Goal: Task Accomplishment & Management: Complete application form

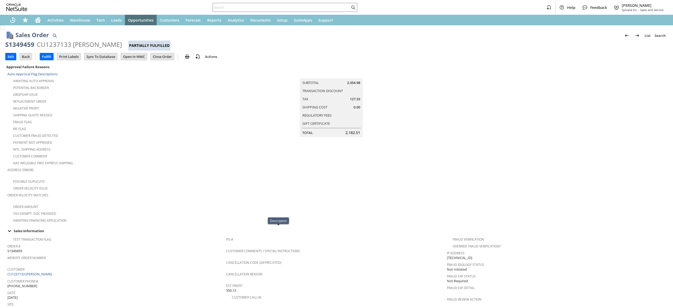
scroll to position [264, 0]
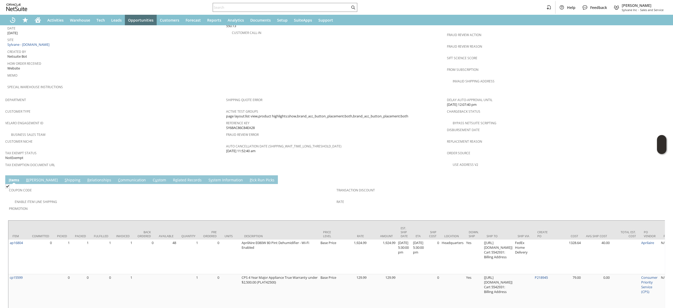
click at [63, 177] on link "S hipping" at bounding box center [72, 180] width 18 height 6
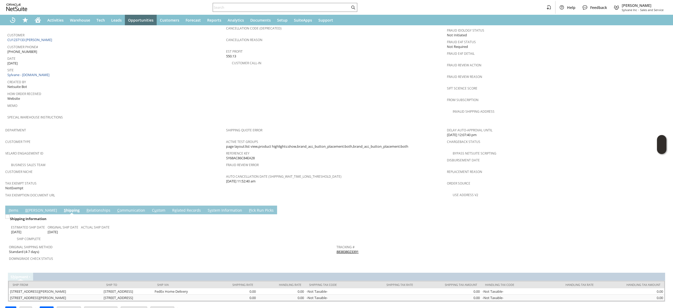
click at [338, 249] on link "883838023391" at bounding box center [348, 251] width 22 height 5
click at [14, 207] on link "I tems" at bounding box center [13, 210] width 12 height 6
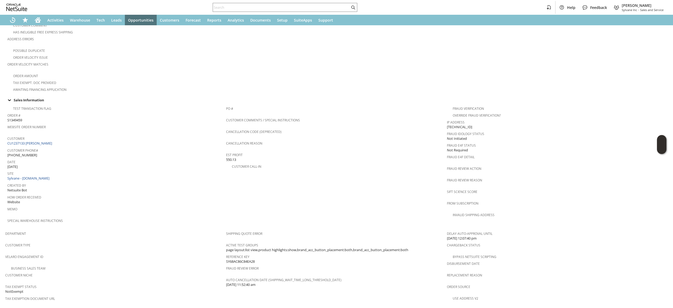
scroll to position [130, 0]
click at [49, 141] on td "Customer CU1237133 Juan Garcia-Perez" at bounding box center [116, 141] width 219 height 12
click at [53, 141] on link "CU1237133 [PERSON_NAME]" at bounding box center [30, 143] width 46 height 5
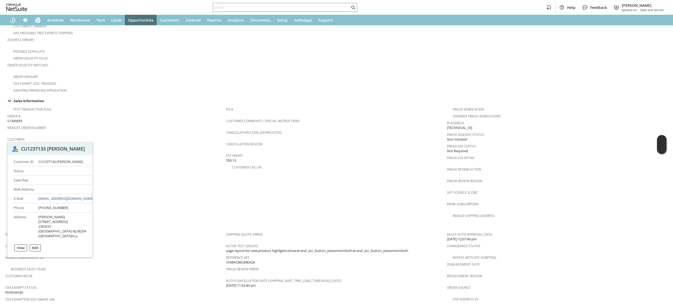
scroll to position [278, 0]
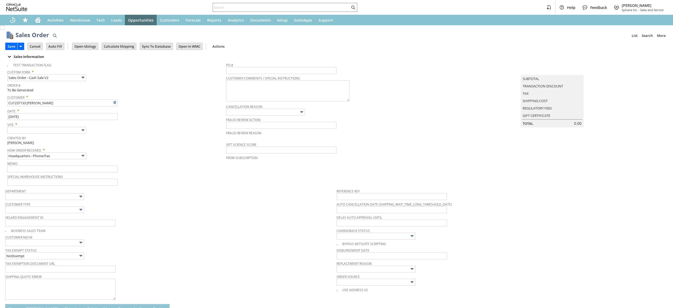
type input "Add"
type input "Copy Previous"
type input "Intelligent Recommendations ⁰"
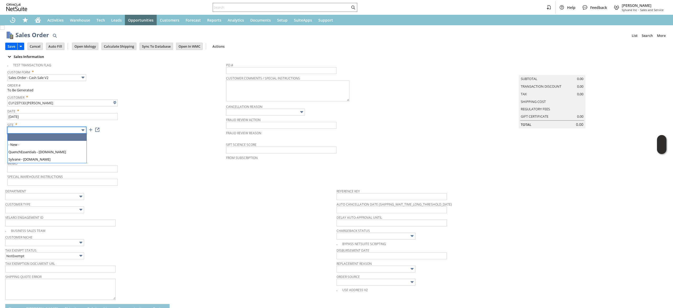
click at [82, 129] on img at bounding box center [83, 130] width 6 height 6
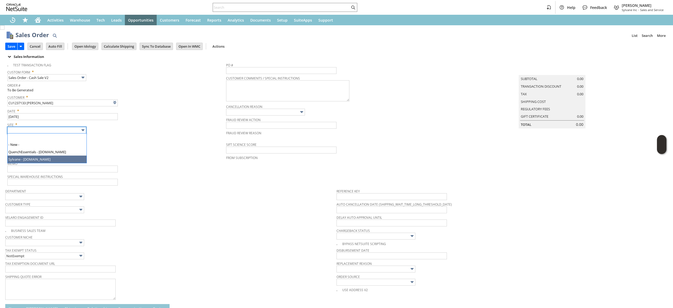
drag, startPoint x: 76, startPoint y: 153, endPoint x: 74, endPoint y: 157, distance: 4.9
type input "Sylvane - [DOMAIN_NAME]"
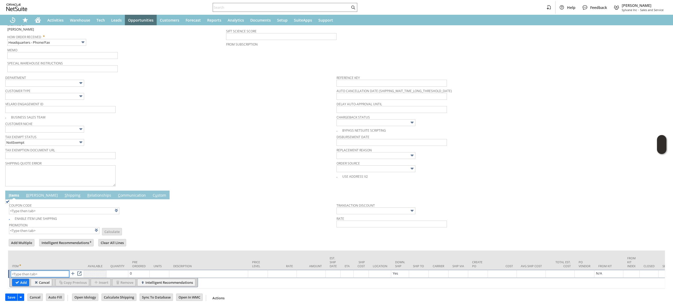
click at [45, 270] on input "text" at bounding box center [40, 273] width 58 height 7
paste input "ap11790k"
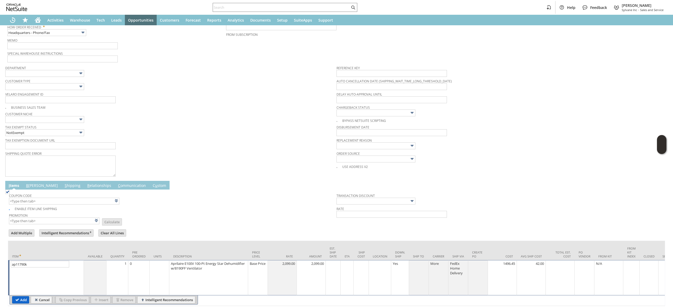
click at [16, 299] on input "Add" at bounding box center [20, 299] width 17 height 7
type input "ap11786"
type input "OK"
type input "Make Copy"
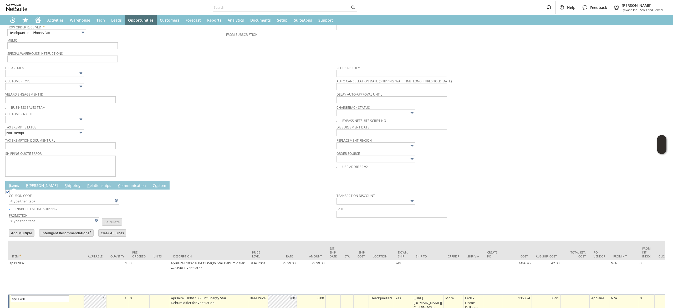
type input "Intelligent Recommendations¹⁰"
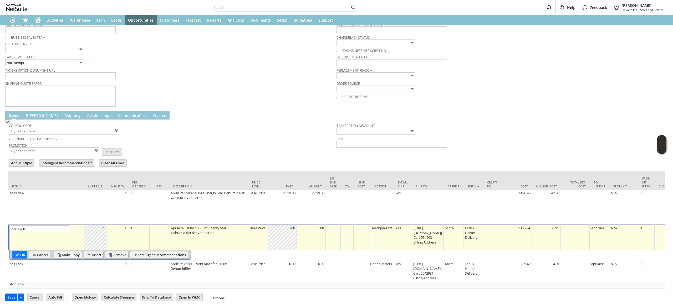
drag, startPoint x: 23, startPoint y: 246, endPoint x: 37, endPoint y: 289, distance: 45.3
click at [23, 251] on input "OK" at bounding box center [19, 254] width 15 height 7
type input "Add"
type input "Copy Previous"
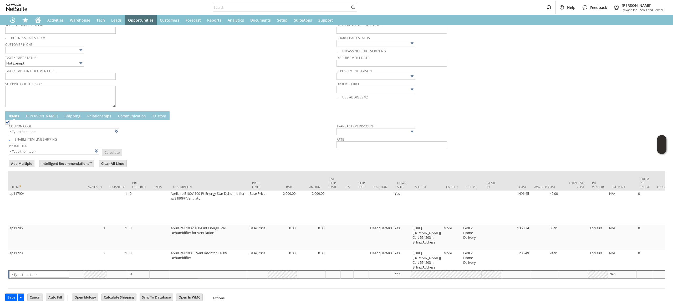
scroll to position [200, 0]
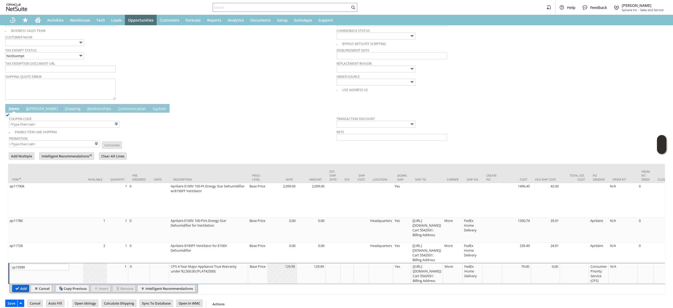
type input "cp15599"
click at [23, 292] on input "Add" at bounding box center [20, 288] width 17 height 7
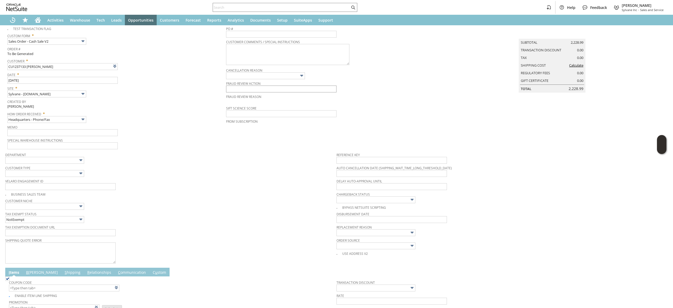
scroll to position [0, 0]
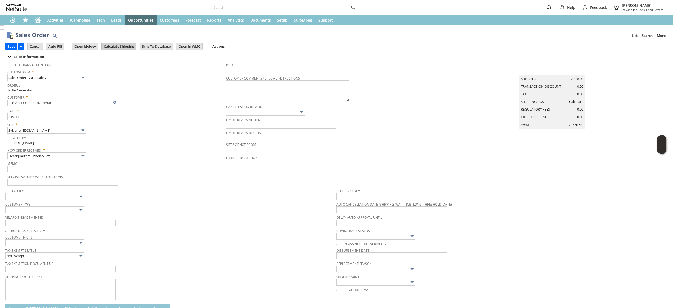
click at [112, 44] on input "Calculate Shipping" at bounding box center [119, 46] width 34 height 7
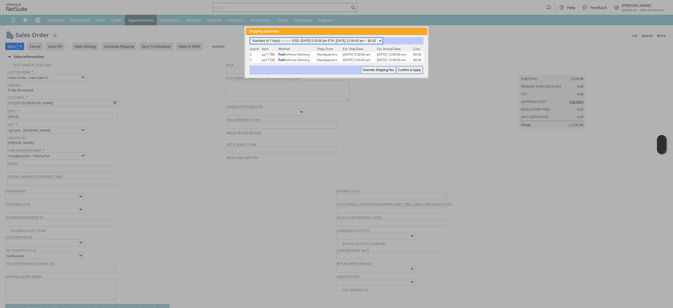
click at [357, 38] on select "Standard (4-7 days) ---------- ESD: 08/26/2025 5:30:00 pm ETA: 08/28/2025 12:00…" at bounding box center [316, 41] width 133 height 6
select select "2 Day ------------------------ ESD: 08/26/2025 5:30:00 pm ETA: 08/28/2025 12:00…"
click at [250, 38] on select "Standard (4-7 days) ---------- ESD: 08/26/2025 5:30:00 pm ETA: 08/28/2025 12:00…" at bounding box center [316, 41] width 133 height 6
click at [404, 68] on input "Confirm & Apply" at bounding box center [410, 70] width 26 height 7
click at [322, 45] on div "Save Save Save & Fulfill Save & New Save & Print Cancel Auto Fill" at bounding box center [336, 46] width 663 height 13
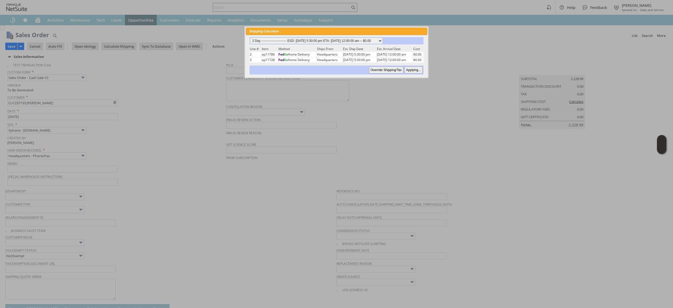
click at [324, 43] on div "Save Save Save & Fulfill Save & New Save & Print Cancel Auto Fill" at bounding box center [336, 46] width 663 height 13
click at [329, 39] on div "Sales Order List Search More Add To Shortcuts" at bounding box center [342, 35] width 652 height 10
type input "Add"
type input "Copy Previous"
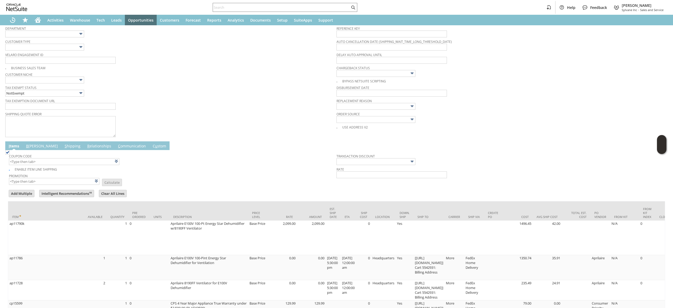
scroll to position [220, 0]
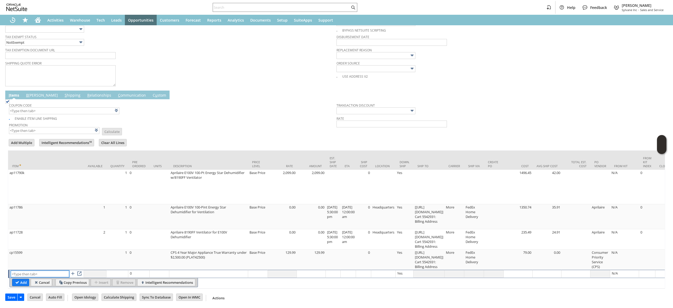
click at [51, 270] on input "text" at bounding box center [40, 273] width 58 height 7
paste input "ap4757"
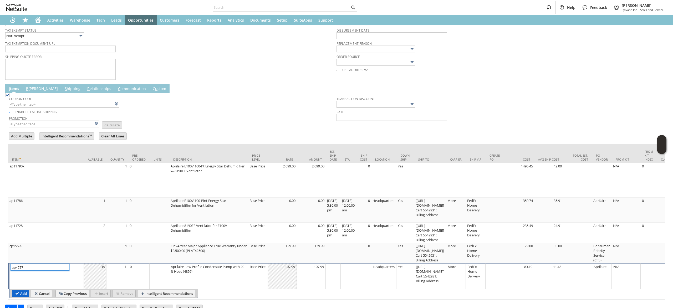
type input "ap4757"
click at [22, 291] on input "Add" at bounding box center [20, 293] width 17 height 7
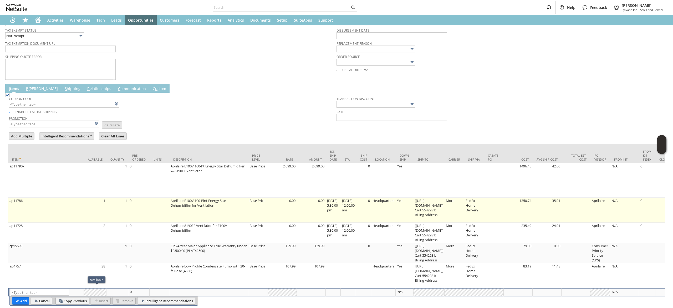
scroll to position [0, 0]
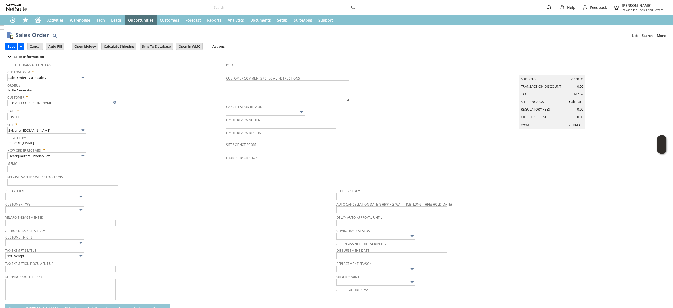
click at [122, 42] on td "Calculate Shipping" at bounding box center [120, 46] width 38 height 10
click at [123, 46] on input "Calculate Shipping" at bounding box center [119, 46] width 34 height 7
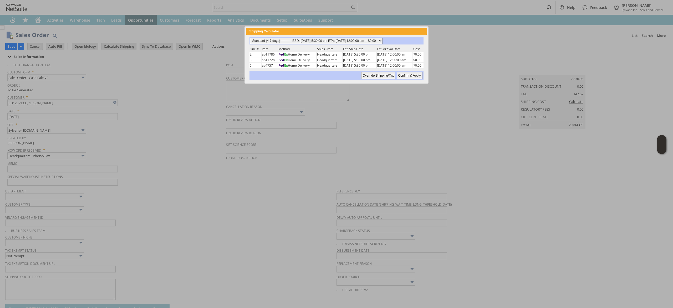
click at [383, 42] on select "Standard (4-7 days) ---------- ESD: 08/26/2025 5:30:00 pm ETA: 08/28/2025 12:00…" at bounding box center [316, 41] width 133 height 6
select select "2 Day ------------------------ ESD: 08/26/2025 5:30:00 pm ETA: 08/28/2025 12:00…"
click at [250, 38] on select "Standard (4-7 days) ---------- ESD: 08/26/2025 5:30:00 pm ETA: 08/28/2025 12:00…" at bounding box center [316, 41] width 133 height 6
click at [415, 74] on input "Confirm & Apply" at bounding box center [410, 75] width 26 height 7
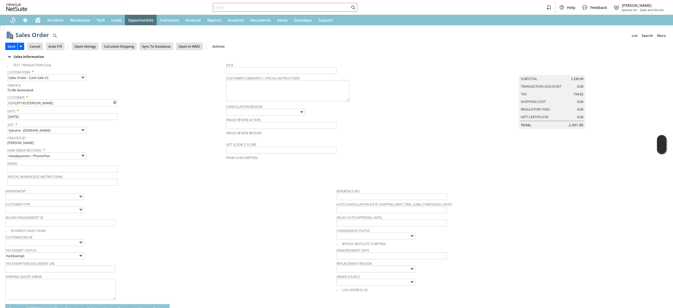
type input "Add"
type input "Copy Previous"
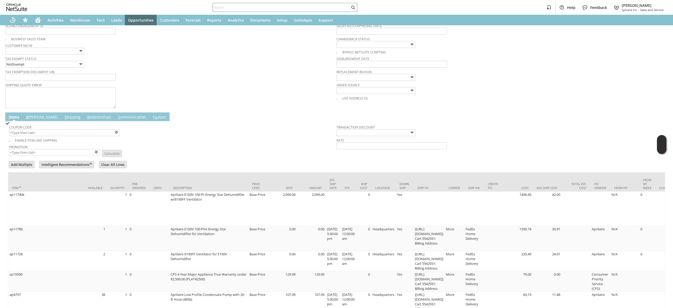
scroll to position [194, 0]
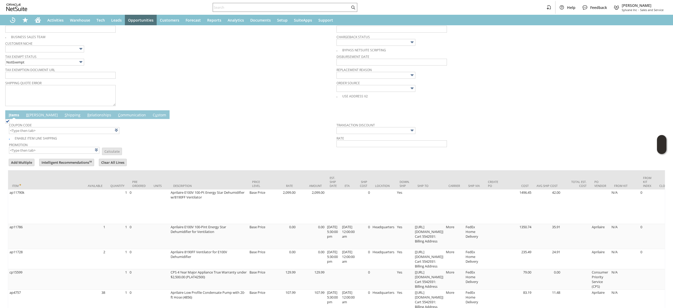
click at [74, 147] on span "Promotion" at bounding box center [54, 144] width 90 height 6
click at [74, 150] on input "text" at bounding box center [54, 150] width 90 height 7
type input "Military Discount"
type input "MILITARY99"
type input "Promo Code"
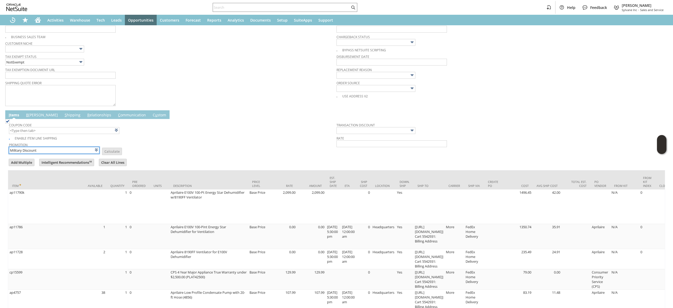
type input "-8.0%"
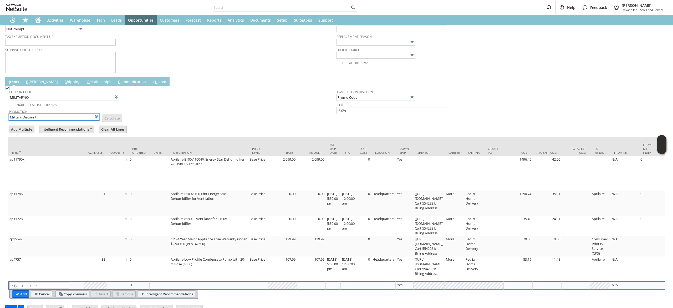
scroll to position [244, 0]
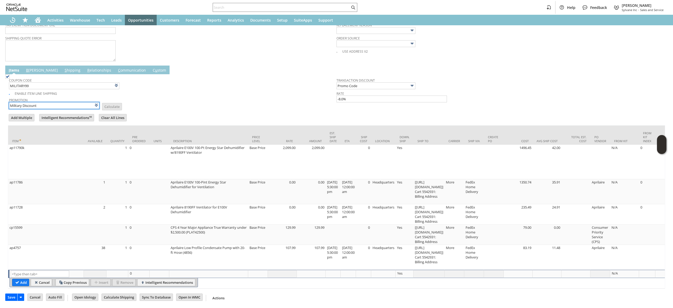
type input "Military Discount"
click at [27, 68] on span "B" at bounding box center [27, 70] width 2 height 5
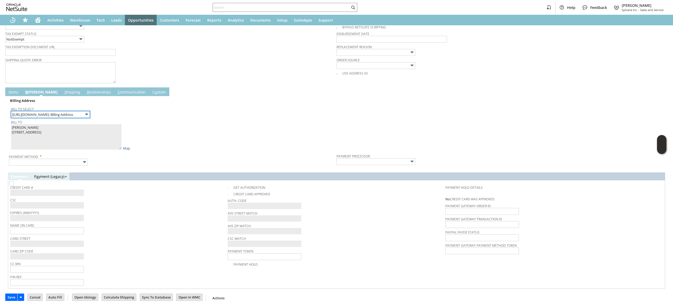
scroll to position [221, 0]
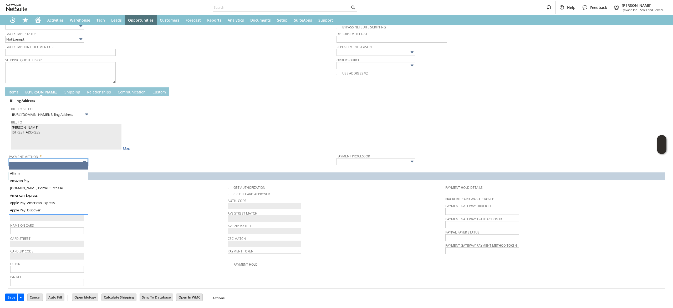
click at [62, 159] on input "text" at bounding box center [48, 162] width 79 height 7
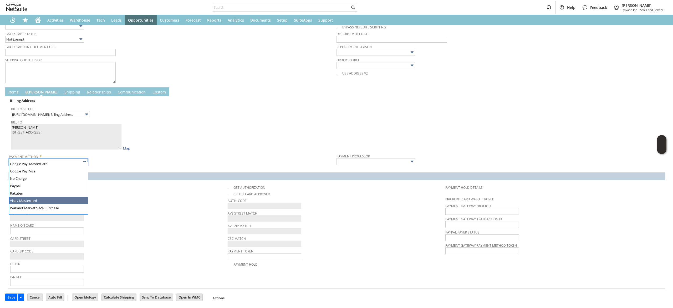
drag, startPoint x: 55, startPoint y: 192, endPoint x: 52, endPoint y: 195, distance: 4.1
type input "Visa / Mastercard"
type input "Braintree"
checkbox input "true"
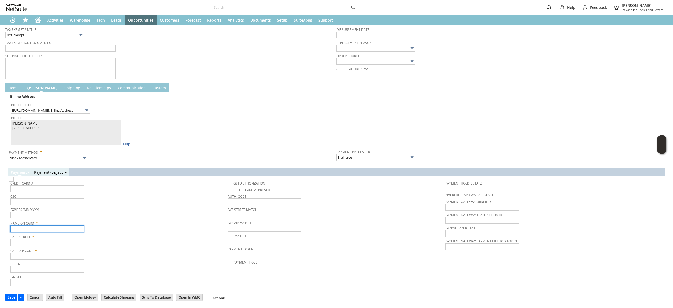
click at [32, 226] on input "text" at bounding box center [47, 228] width 74 height 7
paste input "[PERSON_NAME]"
type input "[PERSON_NAME]"
click at [67, 245] on input "text" at bounding box center [47, 242] width 74 height 7
paste input "[STREET_ADDRESS]"
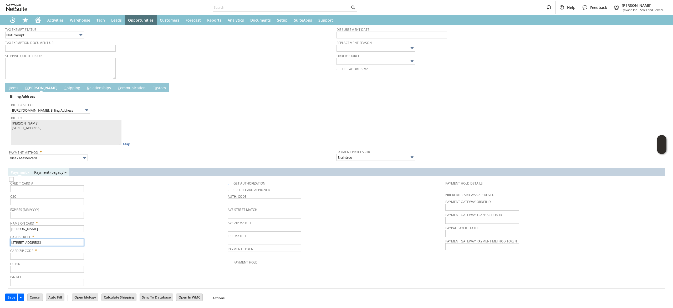
type input "[STREET_ADDRESS]"
click at [39, 256] on input "text" at bounding box center [47, 255] width 74 height 7
paste input "08204"
type input "08204"
click at [74, 191] on input "text" at bounding box center [47, 188] width 74 height 7
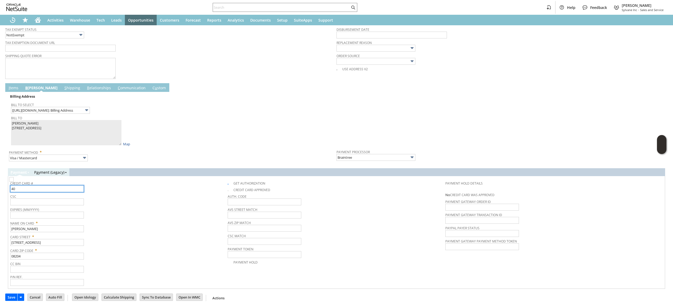
type input "4"
type input "4032160011598162"
click at [69, 220] on span "Name On Card *" at bounding box center [117, 222] width 215 height 6
click at [70, 216] on input "text" at bounding box center [47, 214] width 74 height 7
type input "03/2026"
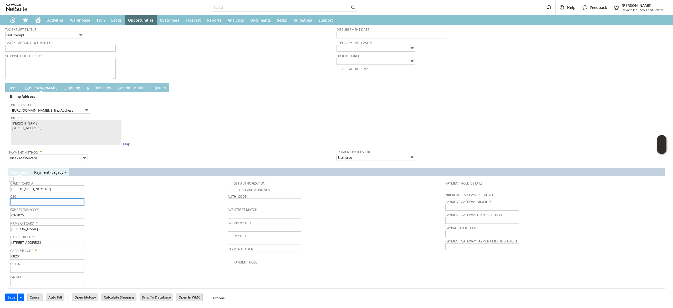
click at [72, 203] on input "text" at bounding box center [47, 201] width 74 height 7
type input "482"
click at [70, 185] on span "Credit Card #" at bounding box center [117, 182] width 215 height 6
click at [70, 189] on input "4032160011598162" at bounding box center [47, 188] width 74 height 7
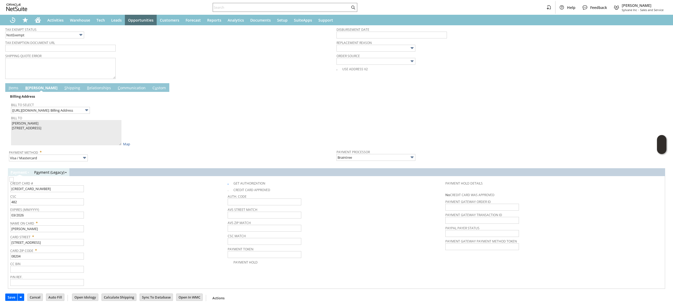
click at [147, 197] on span "CSC" at bounding box center [117, 195] width 215 height 6
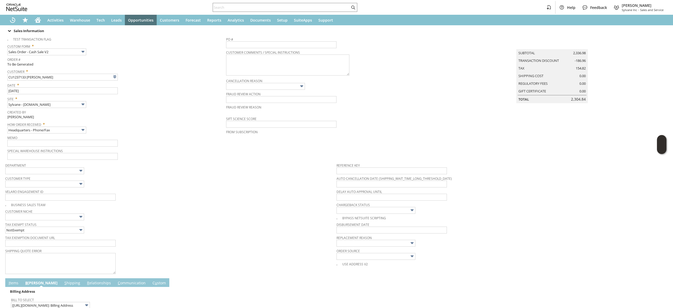
scroll to position [0, 0]
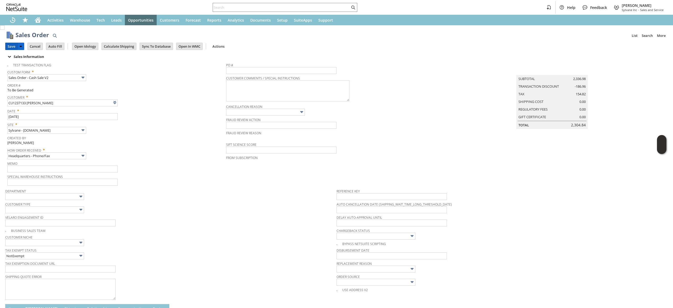
click at [8, 48] on input "Save" at bounding box center [12, 46] width 12 height 7
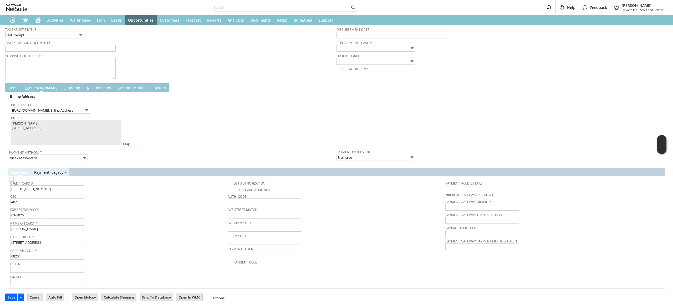
click at [66, 194] on span "CSC" at bounding box center [117, 195] width 215 height 6
click at [67, 191] on input "4032160011598162" at bounding box center [47, 188] width 74 height 7
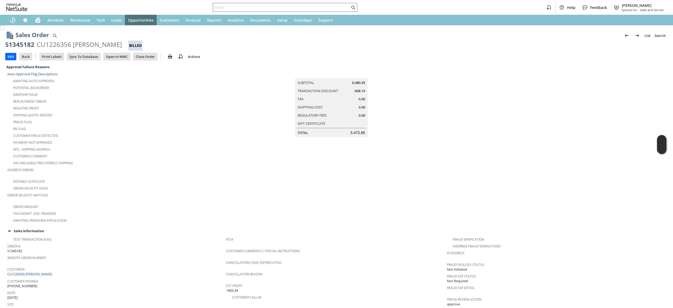
scroll to position [6, 0]
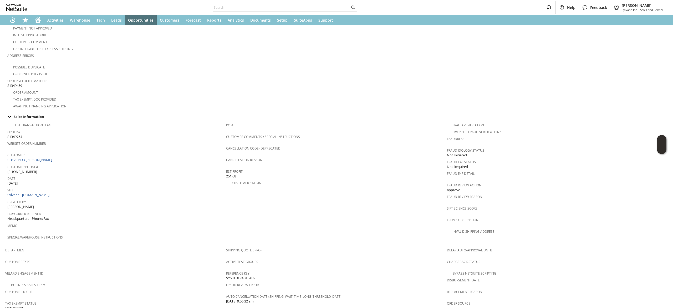
scroll to position [136, 0]
click at [49, 156] on link "CU1237133 [PERSON_NAME]" at bounding box center [30, 158] width 46 height 5
